Goal: Transaction & Acquisition: Purchase product/service

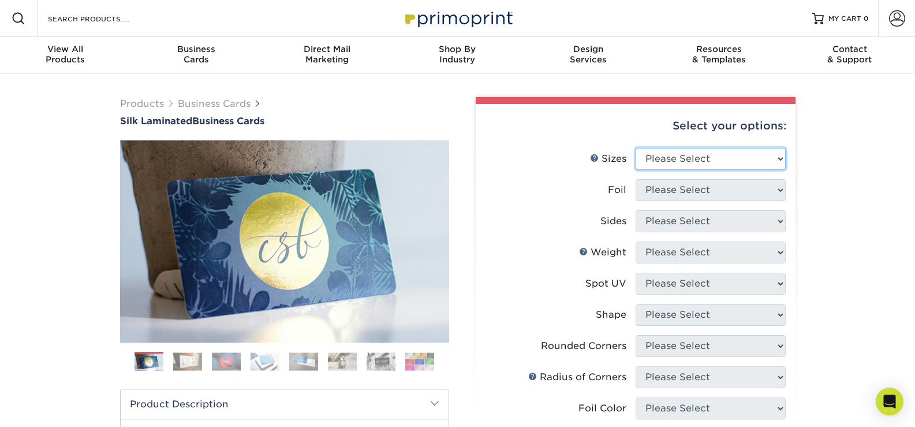
click at [698, 167] on select "Please Select 1.5" x 3.5" - Mini 1.75" x 3.5" - Mini 2" x 2" - Square 2" x 3" -…" at bounding box center [711, 159] width 150 height 22
click at [697, 162] on select "Please Select 1.5" x 3.5" - Mini 1.75" x 3.5" - Mini 2" x 2" - Square 2" x 3" -…" at bounding box center [711, 159] width 150 height 22
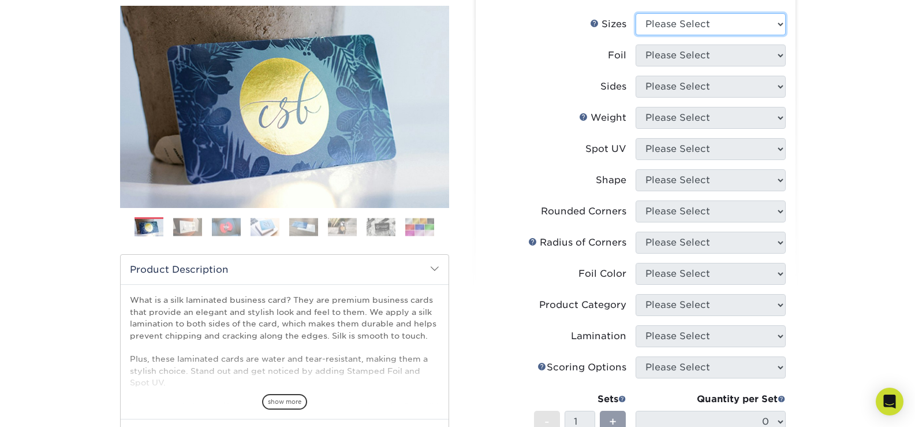
scroll to position [58, 0]
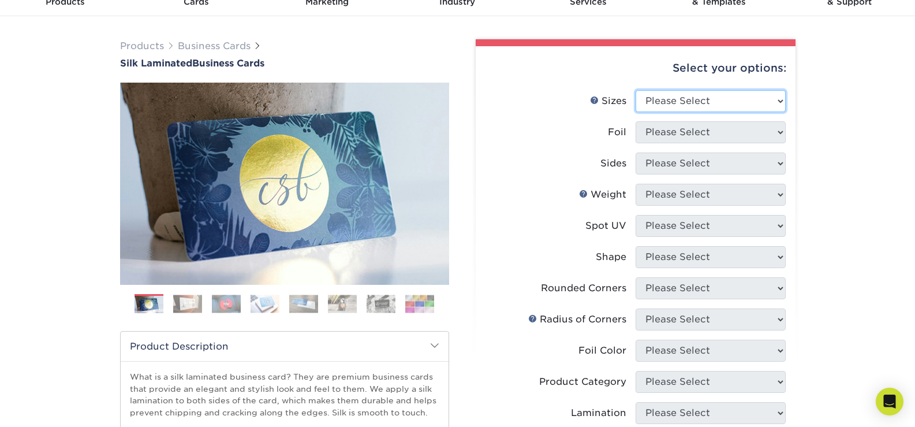
click at [676, 99] on select "Please Select 1.5" x 3.5" - Mini 1.75" x 3.5" - Mini 2" x 2" - Square 2" x 3" -…" at bounding box center [711, 101] width 150 height 22
click at [716, 100] on select "Please Select 1.5" x 3.5" - Mini 1.75" x 3.5" - Mini 2" x 2" - Square 2" x 3" -…" at bounding box center [711, 101] width 150 height 22
select select "2.00x3.50"
click at [636, 90] on select "Please Select 1.5" x 3.5" - Mini 1.75" x 3.5" - Mini 2" x 2" - Square 2" x 3" -…" at bounding box center [711, 101] width 150 height 22
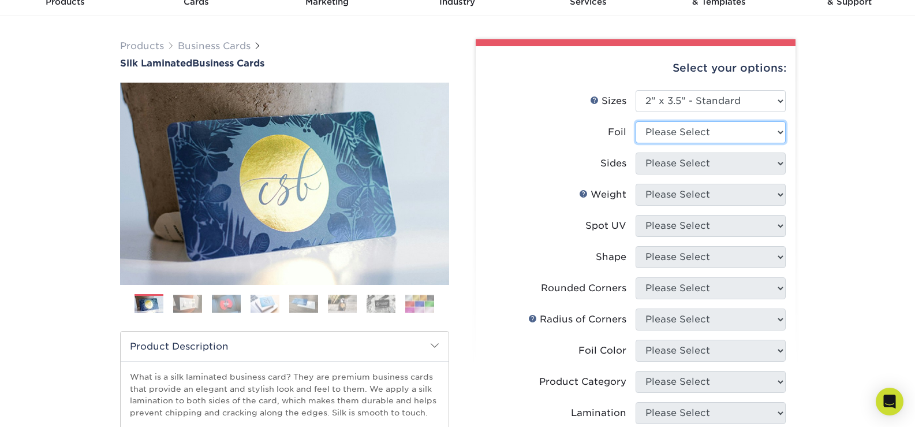
click at [689, 131] on select "Please Select Yes No" at bounding box center [711, 132] width 150 height 22
select select "0"
click at [636, 121] on select "Please Select Yes No" at bounding box center [711, 132] width 150 height 22
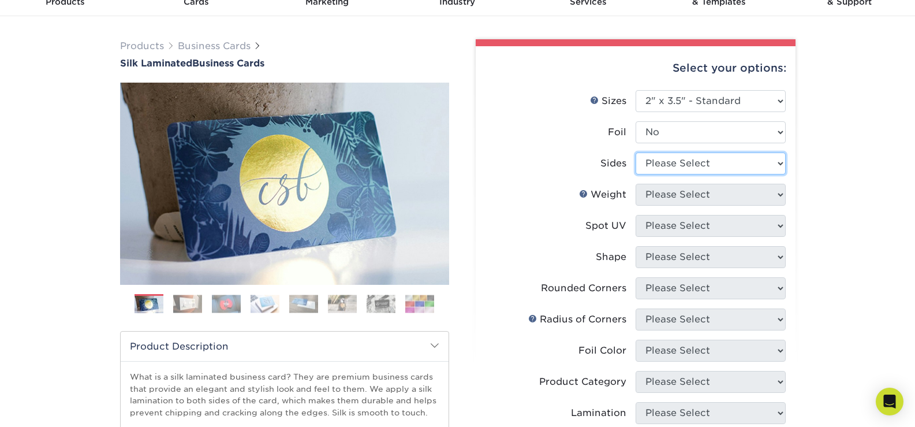
click at [680, 166] on select "Please Select Print Both Sides Print Front Only" at bounding box center [711, 163] width 150 height 22
select select "13abbda7-1d64-4f25-8bb2-c179b224825d"
click at [636, 152] on select "Please Select Print Both Sides Print Front Only" at bounding box center [711, 163] width 150 height 22
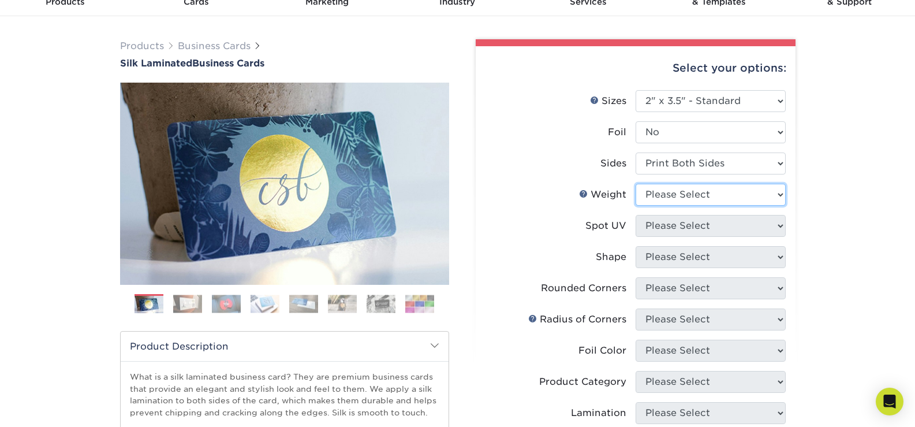
click at [684, 199] on select "Please Select 16PT" at bounding box center [711, 195] width 150 height 22
select select "16PT"
click at [636, 184] on select "Please Select 16PT" at bounding box center [711, 195] width 150 height 22
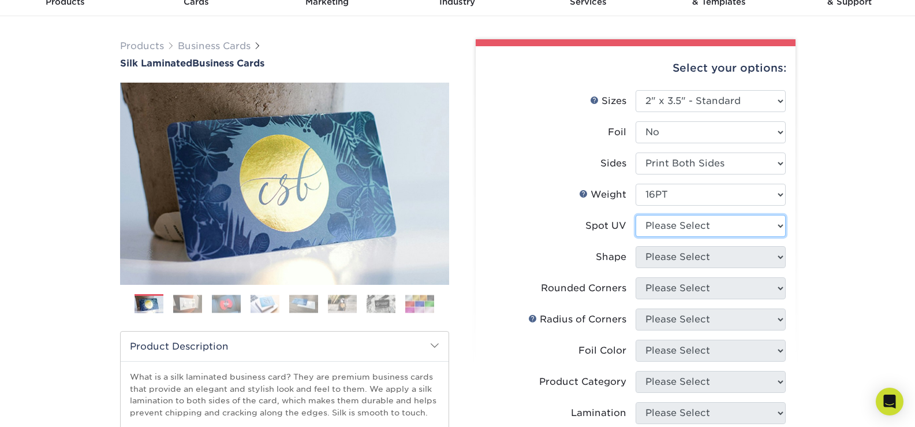
click at [680, 224] on select "Please Select No Spot UV Front and Back (Both Sides) Front Only Back Only" at bounding box center [711, 226] width 150 height 22
select select "0"
click at [636, 215] on select "Please Select No Spot UV Front and Back (Both Sides) Front Only Back Only" at bounding box center [711, 226] width 150 height 22
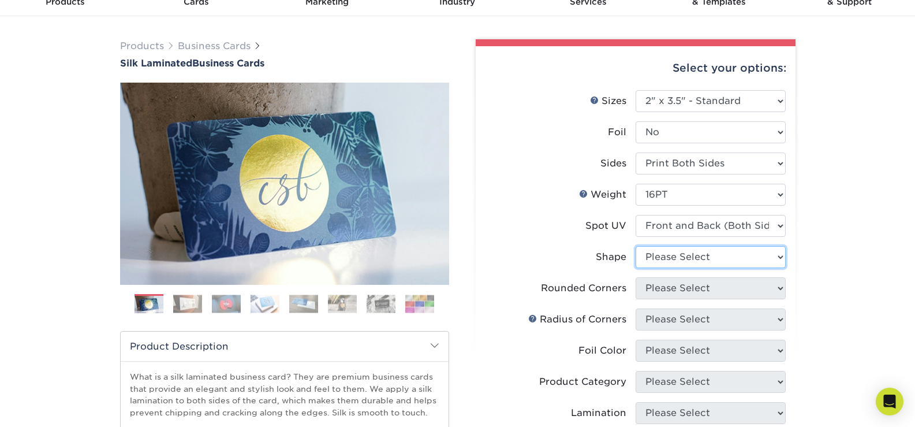
click at [713, 255] on select "Please Select Standard" at bounding box center [711, 257] width 150 height 22
select select "standard"
click at [636, 246] on select "Please Select Standard" at bounding box center [711, 257] width 150 height 22
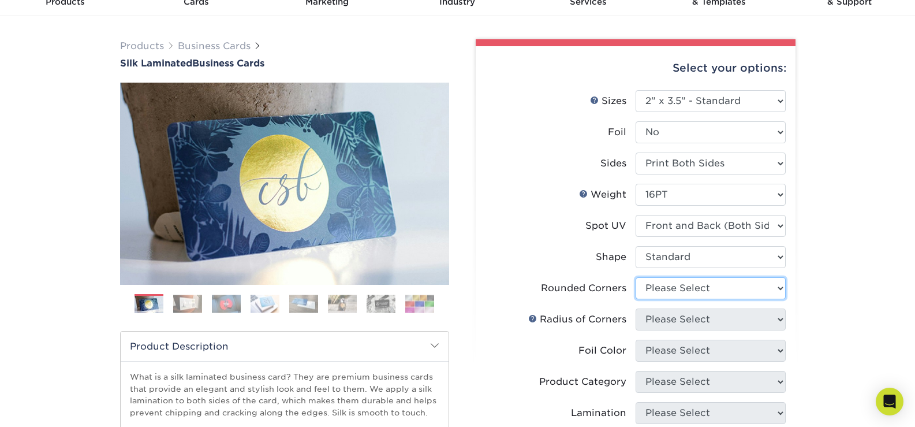
click at [680, 291] on select "Please Select Yes - Round 2 Corners Yes - Round 4 Corners No" at bounding box center [711, 288] width 150 height 22
select select "0"
click at [636, 277] on select "Please Select Yes - Round 2 Corners Yes - Round 4 Corners No" at bounding box center [711, 288] width 150 height 22
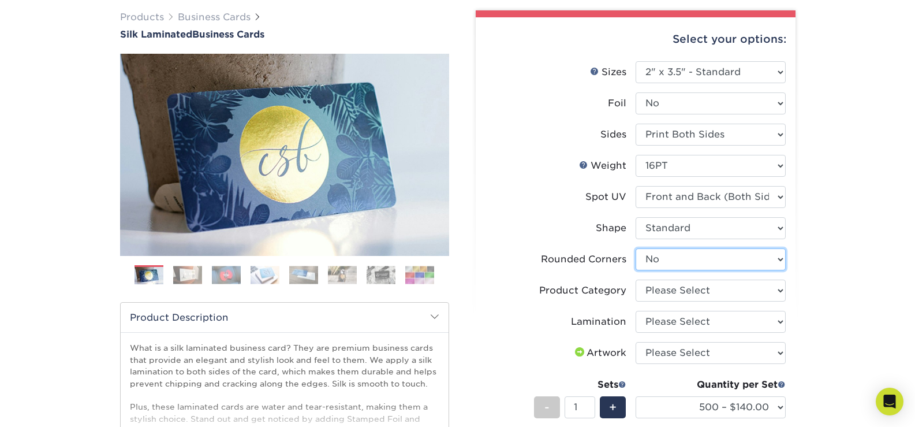
scroll to position [116, 0]
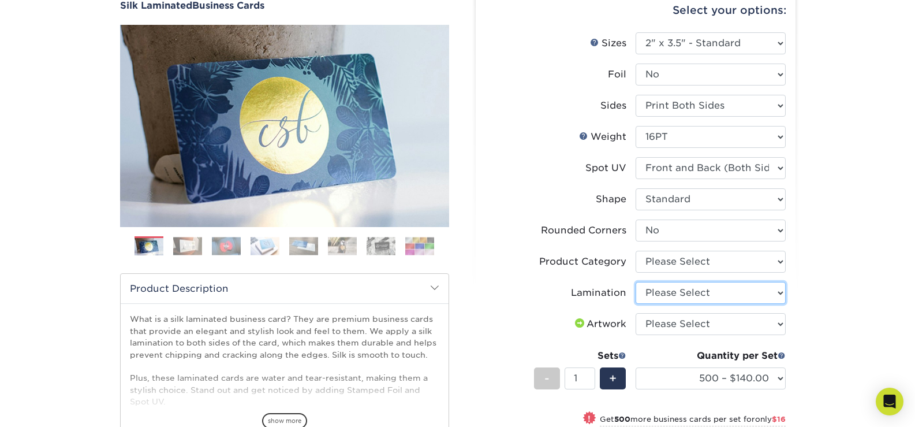
click at [697, 292] on select "Please Select Silk" at bounding box center [711, 293] width 150 height 22
drag, startPoint x: 699, startPoint y: 292, endPoint x: 703, endPoint y: 282, distance: 10.3
click at [699, 292] on select "Please Select Silk" at bounding box center [711, 293] width 150 height 22
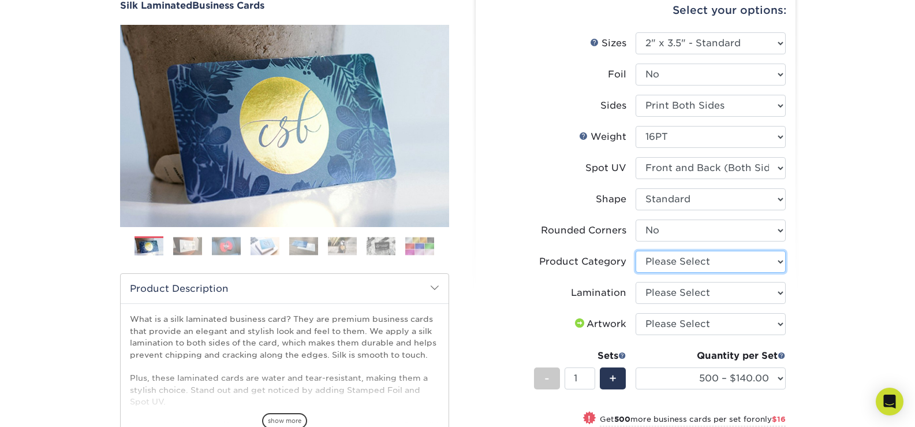
click at [695, 259] on select "Please Select Business Cards" at bounding box center [711, 262] width 150 height 22
select select "3b5148f1-0588-4f88-a218-97bcfdce65c1"
click at [636, 251] on select "Please Select Business Cards" at bounding box center [711, 262] width 150 height 22
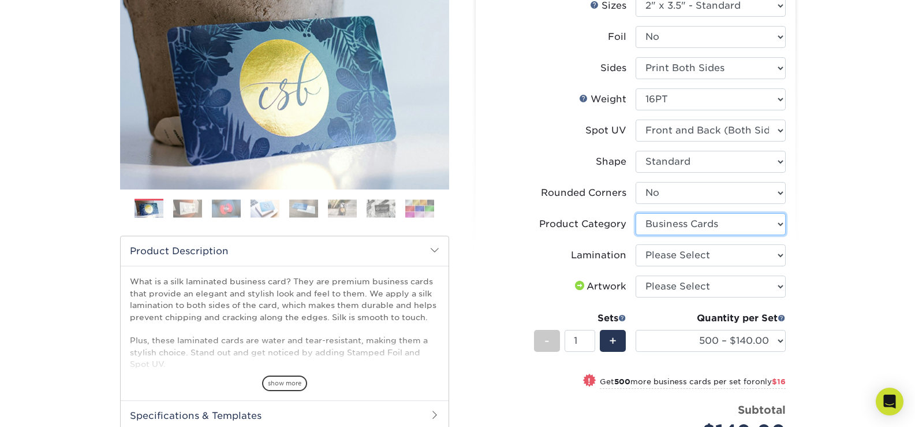
scroll to position [173, 0]
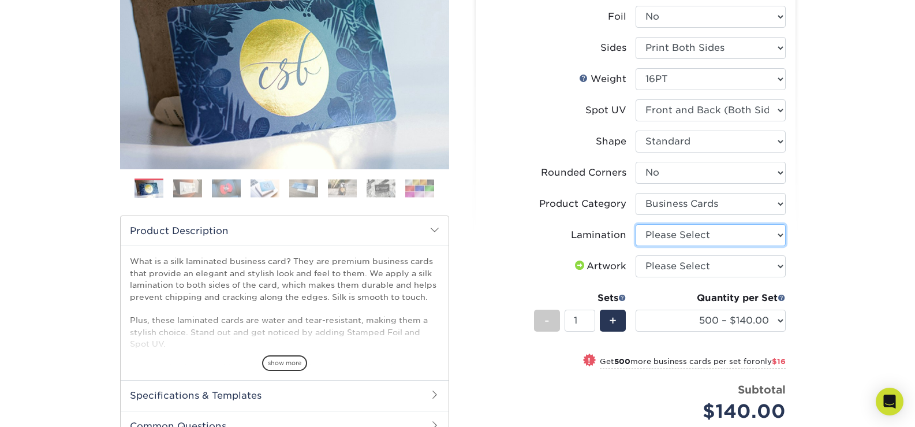
click at [675, 237] on select "Please Select Silk" at bounding box center [711, 235] width 150 height 22
click at [636, 224] on select "Please Select Silk" at bounding box center [711, 235] width 150 height 22
click at [679, 233] on select "Please Select Silk" at bounding box center [711, 235] width 150 height 22
select select "-1"
click at [636, 224] on select "Please Select Silk" at bounding box center [711, 235] width 150 height 22
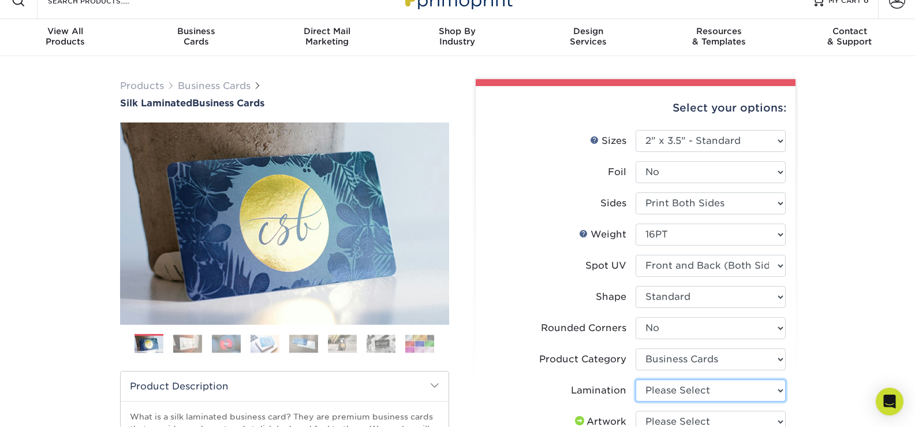
scroll to position [0, 0]
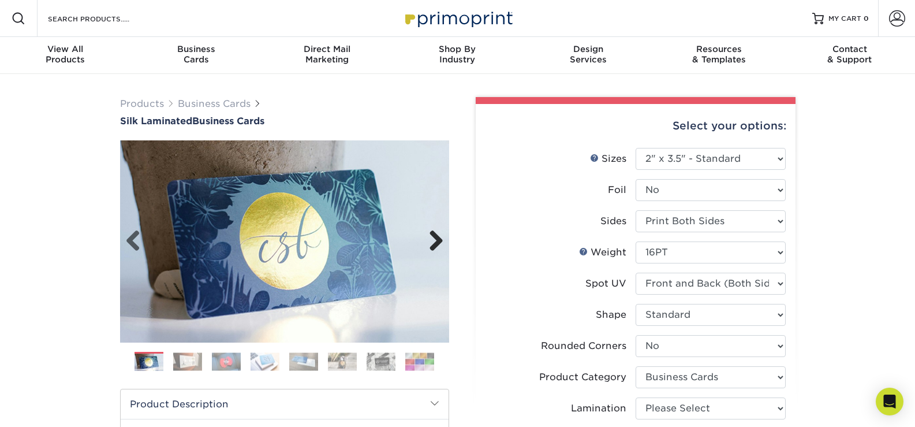
click at [429, 232] on link "Next" at bounding box center [431, 241] width 23 height 23
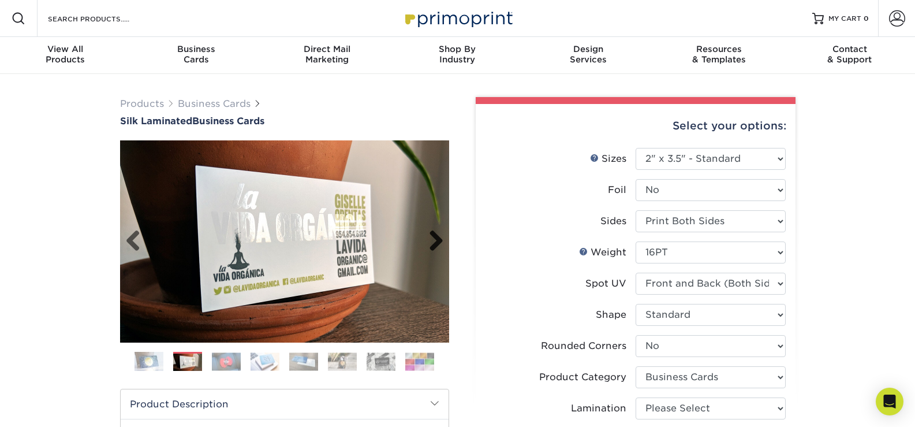
click at [429, 233] on link "Next" at bounding box center [431, 241] width 23 height 23
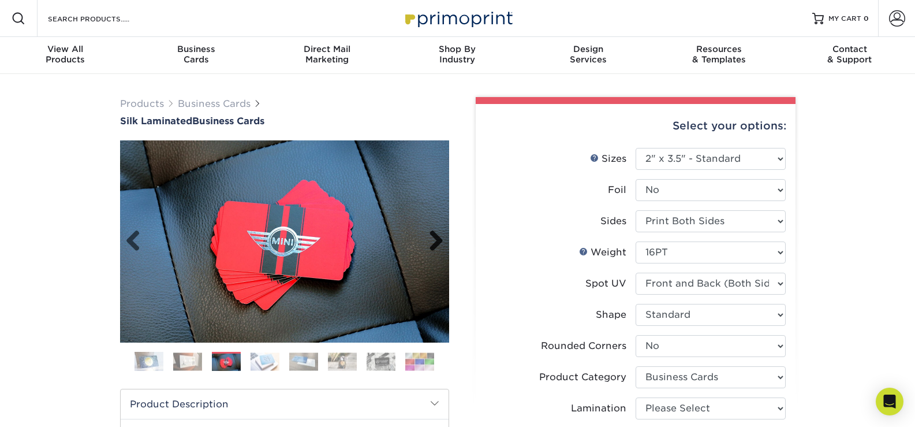
click at [429, 233] on link "Next" at bounding box center [431, 241] width 23 height 23
